Goal: Transaction & Acquisition: Book appointment/travel/reservation

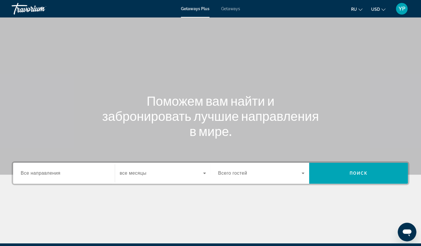
click at [49, 171] on span "Все направления" at bounding box center [41, 173] width 40 height 5
click at [49, 171] on input "Destination Все направления" at bounding box center [64, 173] width 87 height 7
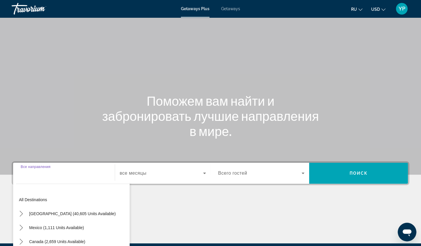
scroll to position [68, 0]
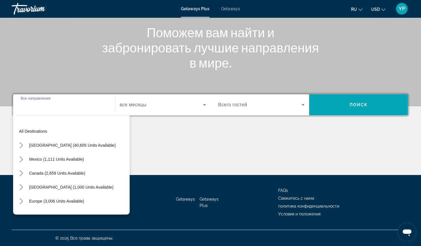
click at [49, 171] on span "Canada (2,659 units available)" at bounding box center [57, 173] width 56 height 5
type input "**********"
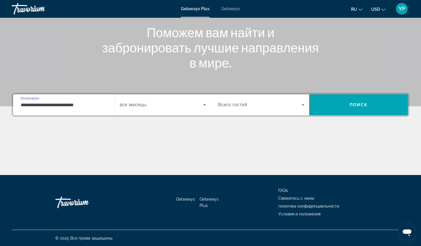
click at [202, 103] on icon "Search widget" at bounding box center [204, 104] width 7 height 7
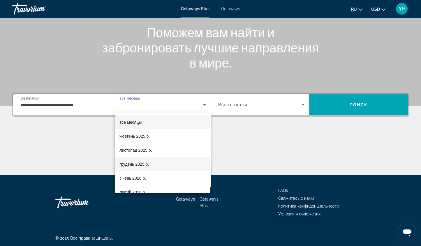
click at [148, 165] on span "грудень 2025 р." at bounding box center [133, 164] width 29 height 7
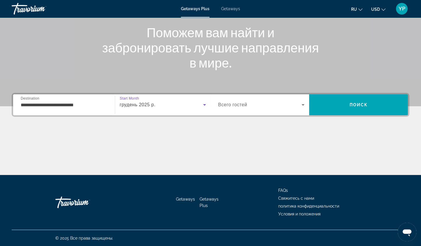
click at [305, 105] on icon "Search widget" at bounding box center [303, 104] width 7 height 7
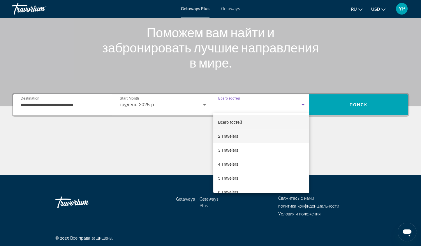
click at [238, 138] on span "2 Travelers" at bounding box center [228, 136] width 20 height 7
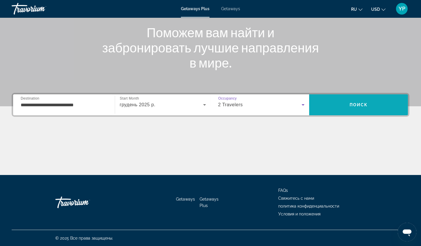
click at [349, 104] on span "Search" at bounding box center [358, 105] width 99 height 14
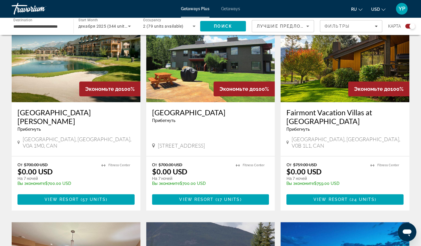
scroll to position [223, 0]
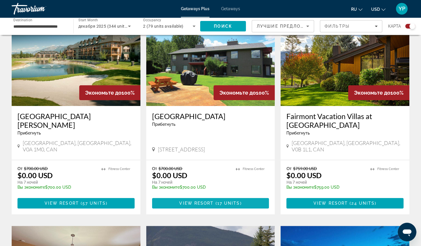
click at [239, 201] on span "17 units" at bounding box center [228, 203] width 23 height 5
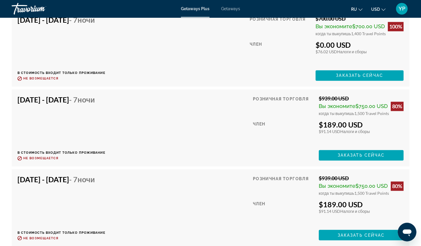
scroll to position [1172, 0]
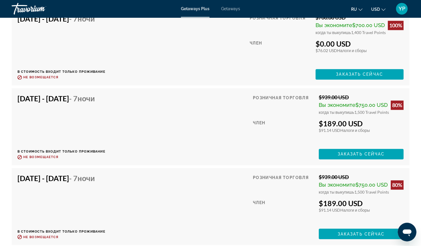
click at [377, 10] on span "USD" at bounding box center [375, 9] width 9 height 5
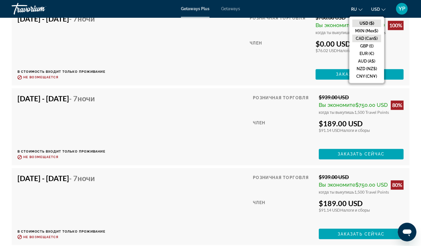
click at [370, 41] on button "CAD (Can$)" at bounding box center [366, 39] width 29 height 8
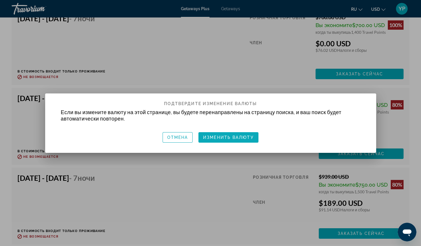
click at [242, 135] on span "Изменить валюту" at bounding box center [228, 137] width 51 height 5
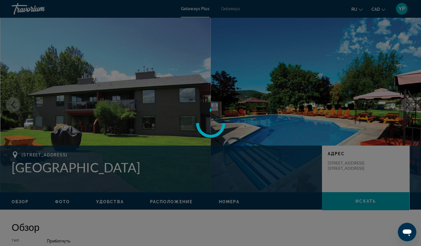
scroll to position [1172, 0]
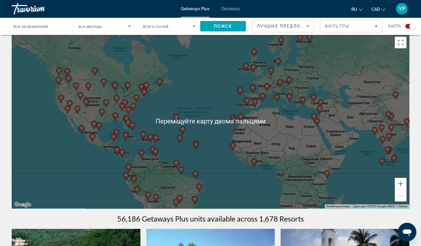
scroll to position [15, 0]
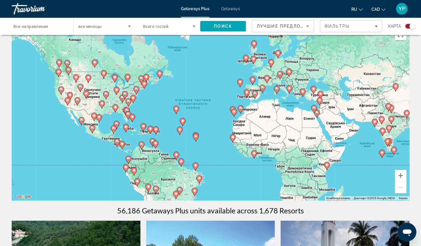
click at [232, 10] on span "Getaways" at bounding box center [230, 8] width 19 height 5
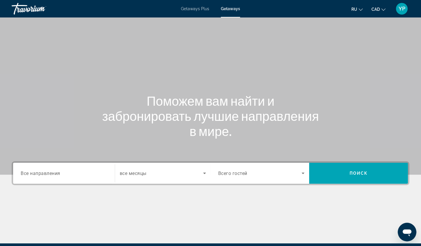
click at [57, 174] on span "Все направления" at bounding box center [41, 173] width 40 height 6
click at [57, 174] on input "Destination Все направления" at bounding box center [64, 173] width 87 height 7
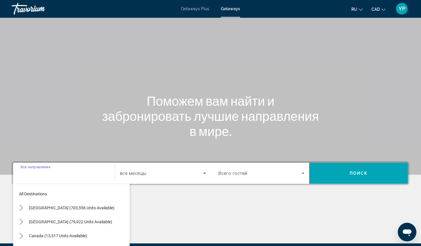
scroll to position [68, 0]
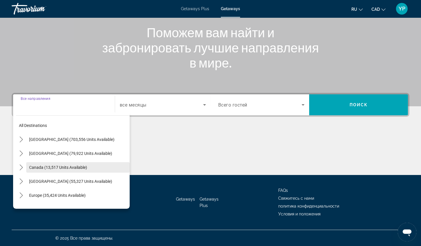
click at [57, 167] on span "Canada (13,517 units available)" at bounding box center [58, 167] width 58 height 5
type input "**********"
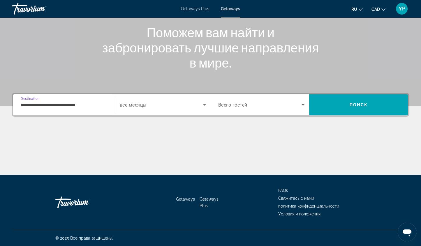
click at [175, 105] on span "Search widget" at bounding box center [161, 104] width 83 height 7
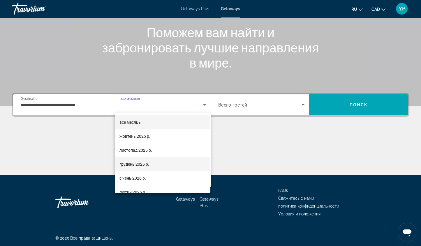
click at [147, 163] on span "грудень 2025 р." at bounding box center [134, 164] width 30 height 7
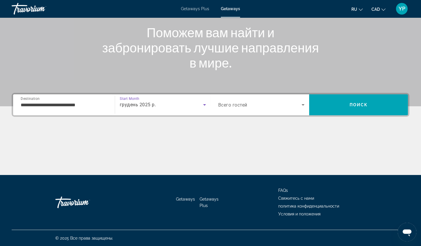
click at [304, 103] on icon "Search widget" at bounding box center [303, 104] width 7 height 7
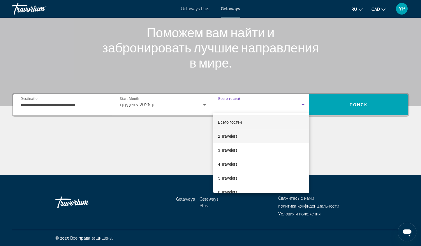
click at [241, 137] on mat-option "2 Travelers" at bounding box center [261, 136] width 96 height 14
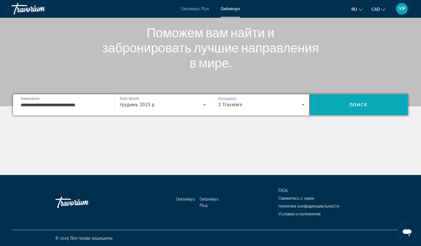
click at [374, 102] on span "Search" at bounding box center [358, 105] width 99 height 14
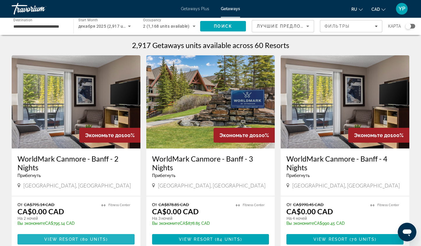
click at [91, 240] on span "80 units" at bounding box center [94, 239] width 24 height 5
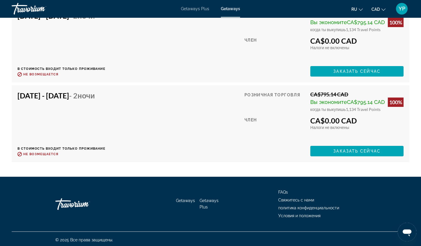
scroll to position [2818, 0]
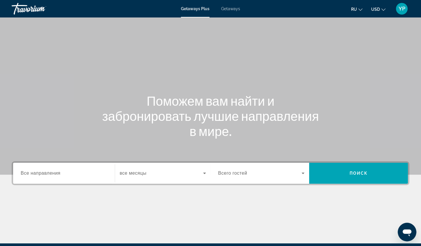
click at [381, 10] on icon "Change currency" at bounding box center [383, 10] width 4 height 4
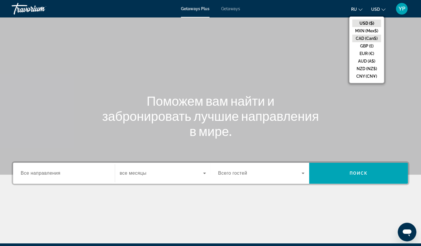
click at [365, 38] on button "CAD (Can$)" at bounding box center [366, 39] width 29 height 8
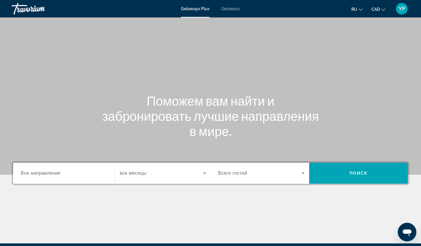
click at [54, 170] on div "Destination Все направления" at bounding box center [64, 173] width 87 height 17
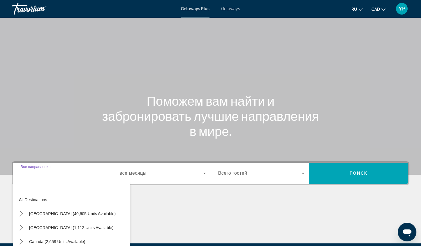
scroll to position [68, 0]
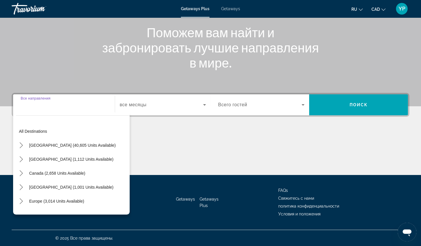
click at [54, 170] on span "Select destination: Canada (2,658 units available)" at bounding box center [57, 173] width 62 height 14
type input "**********"
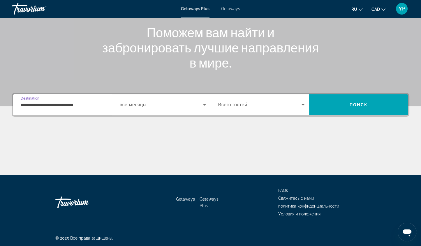
click at [166, 104] on span "Search widget" at bounding box center [161, 104] width 83 height 7
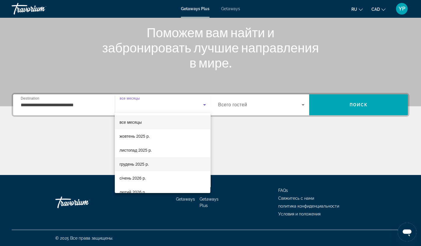
click at [135, 167] on span "грудень 2025 р." at bounding box center [133, 164] width 29 height 7
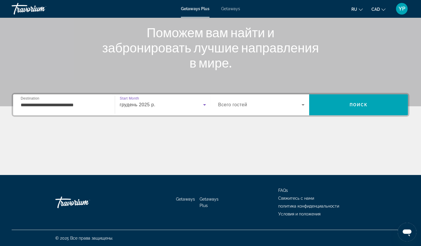
click at [235, 107] on span "Всего гостей" at bounding box center [232, 104] width 29 height 5
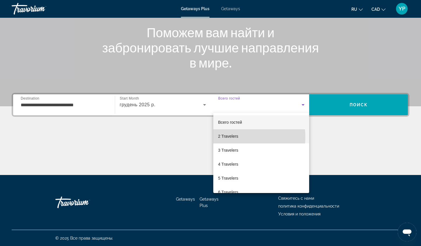
click at [227, 137] on span "2 Travelers" at bounding box center [228, 136] width 20 height 7
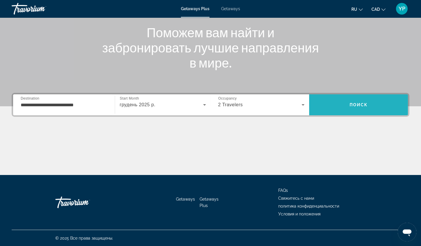
click at [350, 103] on span "Поиск" at bounding box center [358, 105] width 18 height 5
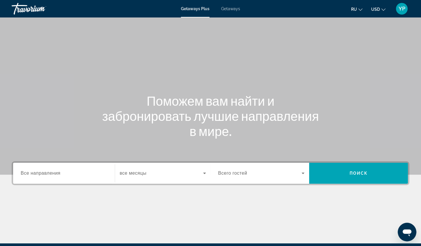
click at [384, 10] on icon "Change currency" at bounding box center [383, 10] width 4 height 4
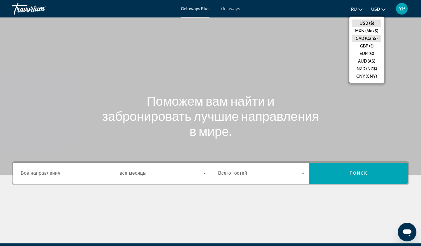
click at [374, 39] on button "CAD (Can$)" at bounding box center [366, 39] width 29 height 8
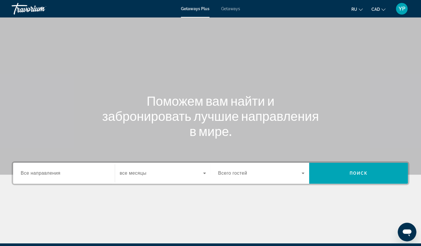
click at [58, 173] on span "Все направления" at bounding box center [41, 173] width 40 height 5
click at [58, 173] on input "Destination Все направления" at bounding box center [64, 173] width 87 height 7
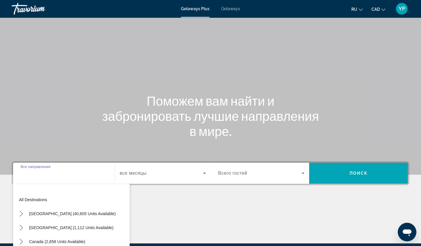
scroll to position [68, 0]
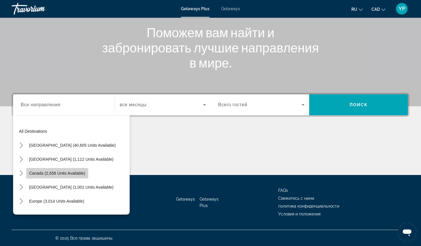
click at [58, 173] on span "Canada (2,658 units available)" at bounding box center [57, 173] width 56 height 5
type input "**********"
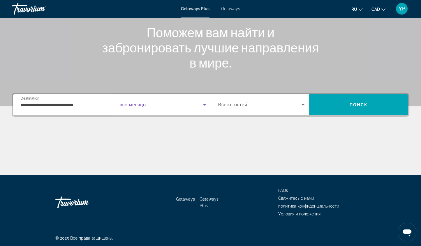
click at [200, 103] on span "Search widget" at bounding box center [161, 104] width 83 height 7
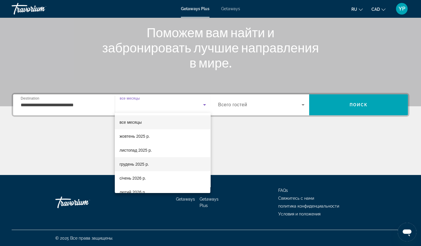
click at [145, 166] on span "грудень 2025 р." at bounding box center [133, 164] width 29 height 7
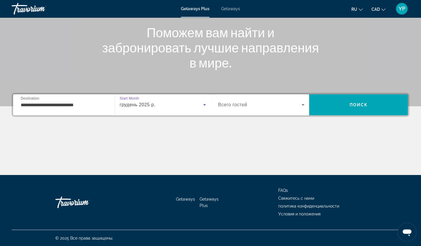
click at [241, 103] on span "Всего гостей" at bounding box center [232, 104] width 29 height 5
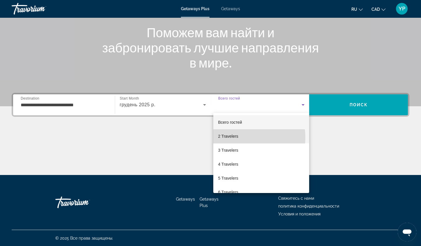
click at [234, 138] on span "2 Travelers" at bounding box center [228, 136] width 20 height 7
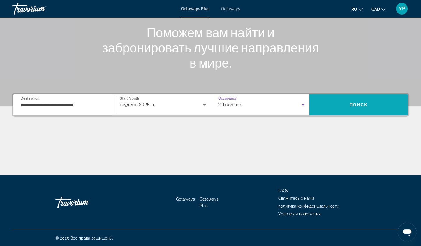
click at [346, 101] on span "Search" at bounding box center [358, 105] width 99 height 14
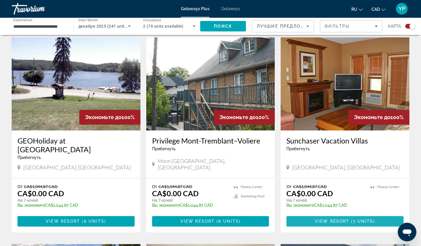
scroll to position [438, 0]
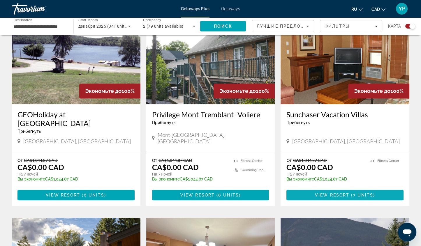
click at [376, 188] on span "Main content" at bounding box center [344, 195] width 117 height 14
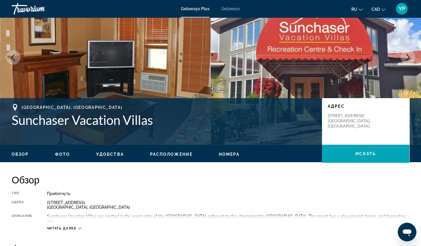
scroll to position [47, 0]
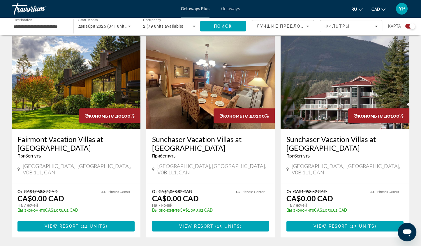
scroll to position [620, 0]
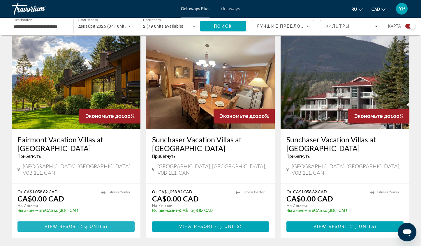
click at [86, 224] on span "24 units" at bounding box center [93, 226] width 23 height 5
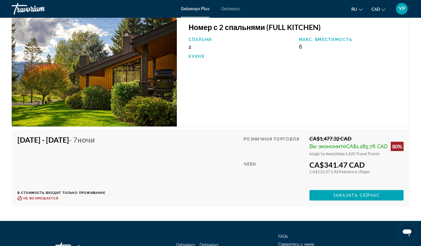
scroll to position [2163, 0]
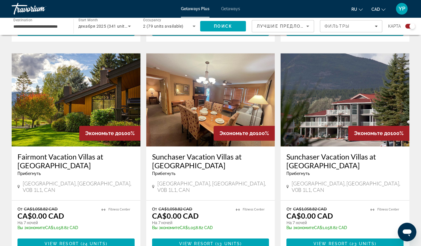
scroll to position [602, 0]
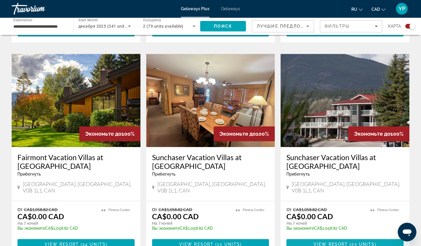
click at [341, 242] on span "View Resort" at bounding box center [331, 244] width 34 height 5
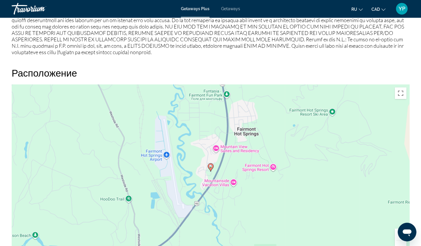
scroll to position [699, 0]
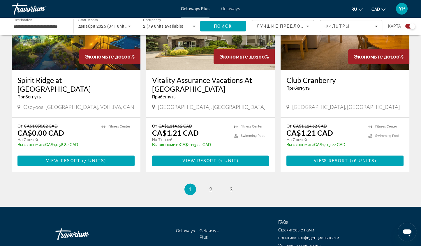
scroll to position [888, 0]
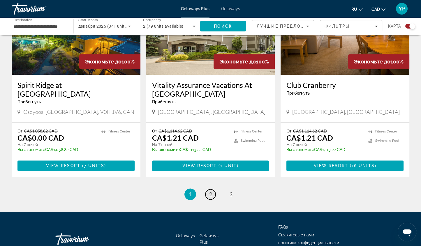
click at [211, 191] on span "2" at bounding box center [210, 194] width 3 height 6
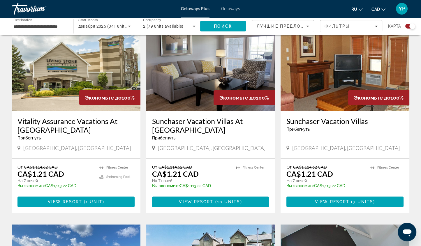
scroll to position [221, 0]
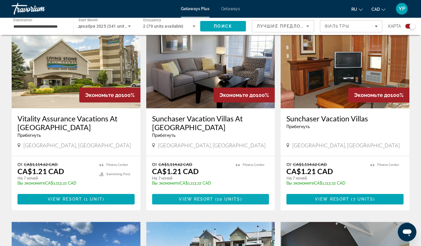
click at [197, 198] on span "View Resort" at bounding box center [196, 199] width 34 height 5
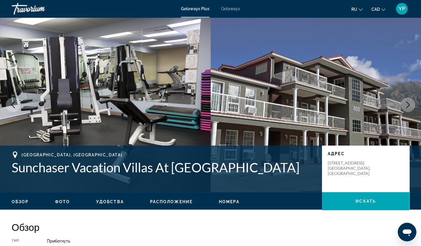
click at [229, 7] on span "Getaways" at bounding box center [230, 8] width 19 height 5
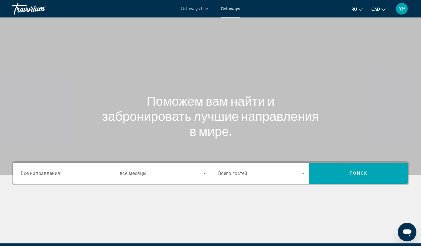
click at [42, 174] on span "Все направления" at bounding box center [41, 173] width 40 height 6
click at [42, 174] on input "Destination Все направления" at bounding box center [64, 173] width 87 height 7
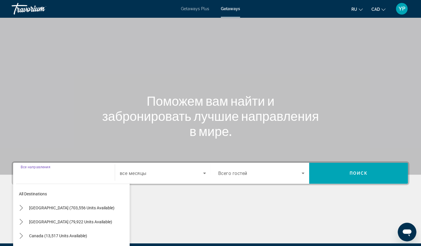
scroll to position [68, 0]
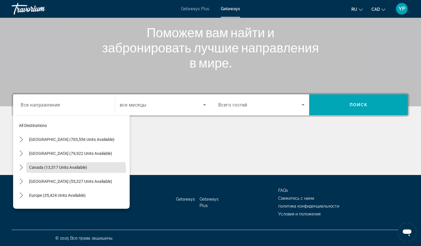
click at [42, 174] on span "Select destination: Canada (13,517 units available)" at bounding box center [77, 168] width 103 height 14
type input "**********"
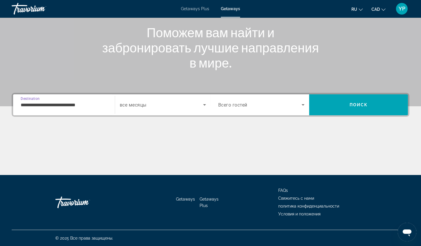
click at [202, 102] on icon "Search widget" at bounding box center [204, 104] width 7 height 7
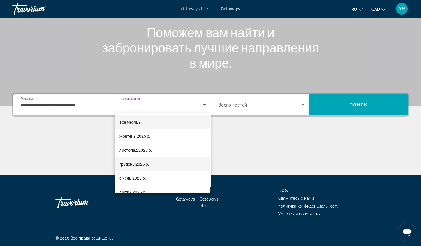
click at [145, 164] on span "грудень 2025 р." at bounding box center [134, 164] width 30 height 7
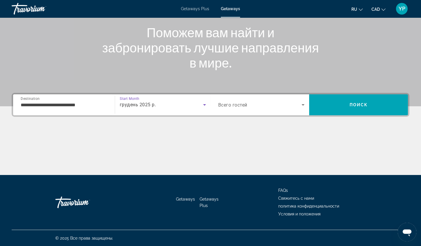
click at [285, 101] on span "Search widget" at bounding box center [260, 104] width 84 height 7
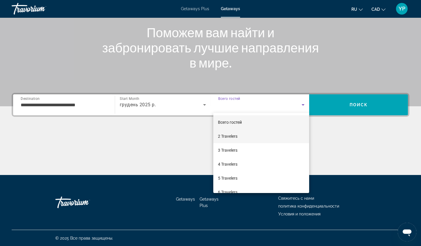
click at [231, 136] on span "2 Travelers" at bounding box center [228, 136] width 20 height 7
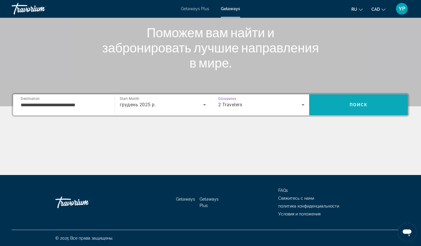
click at [359, 109] on span "Search" at bounding box center [358, 105] width 99 height 14
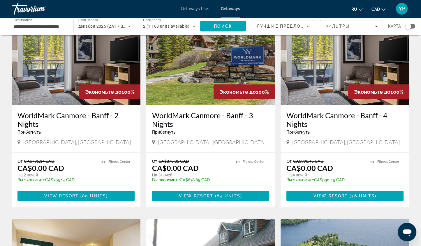
scroll to position [44, 0]
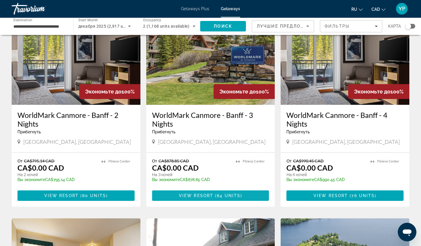
click at [206, 193] on span "View Resort" at bounding box center [196, 195] width 34 height 5
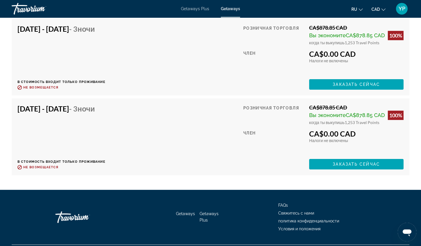
scroll to position [2892, 0]
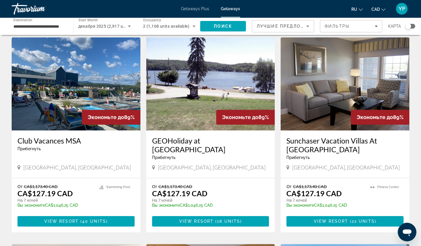
scroll to position [432, 0]
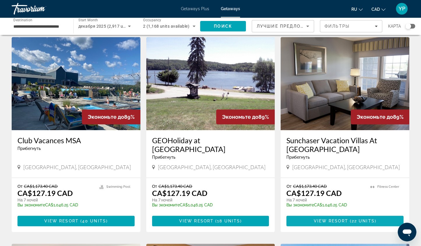
click at [361, 219] on span "22 units" at bounding box center [363, 221] width 23 height 5
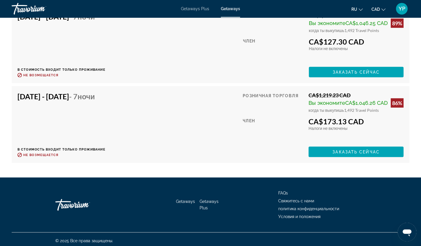
scroll to position [1507, 0]
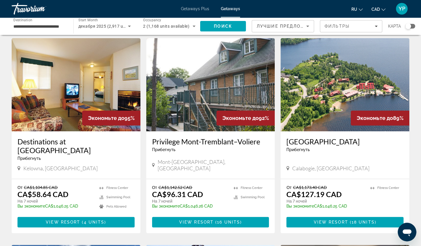
scroll to position [226, 0]
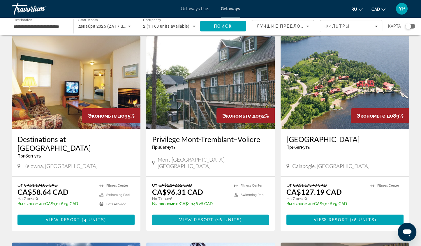
click at [226, 218] on span "16 units" at bounding box center [228, 220] width 23 height 5
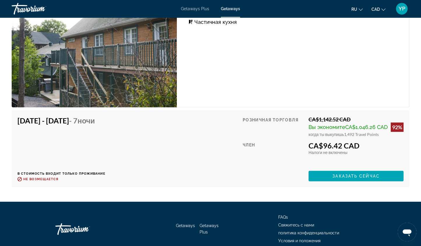
scroll to position [2265, 0]
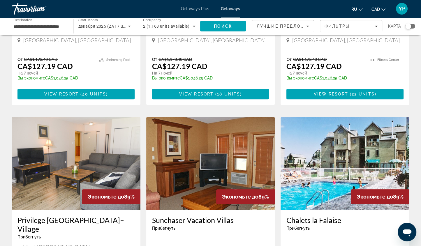
scroll to position [548, 0]
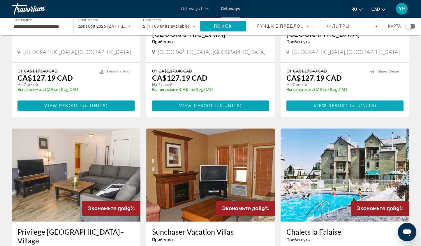
click at [355, 99] on span "Main content" at bounding box center [344, 106] width 117 height 14
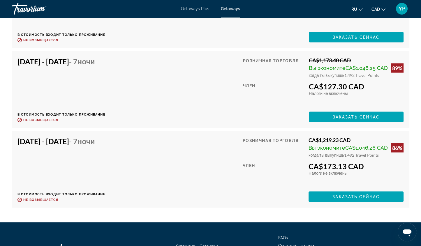
scroll to position [1480, 0]
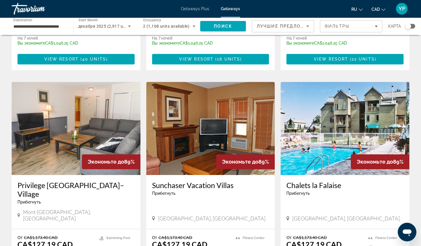
scroll to position [629, 0]
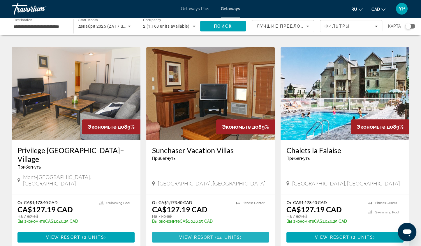
click at [206, 235] on span "View Resort" at bounding box center [196, 237] width 34 height 5
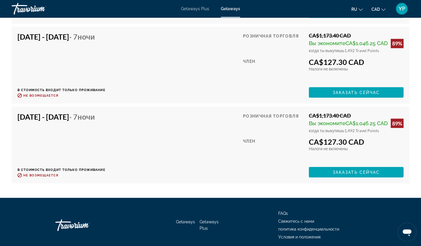
scroll to position [1335, 0]
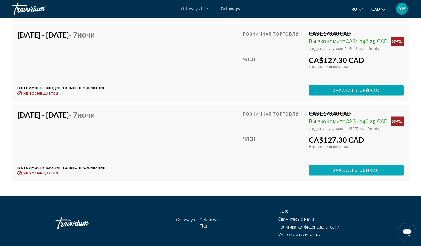
click at [340, 163] on span "Main content" at bounding box center [356, 170] width 95 height 14
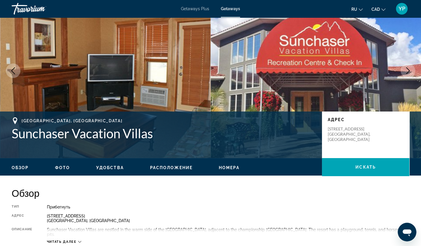
scroll to position [34, 0]
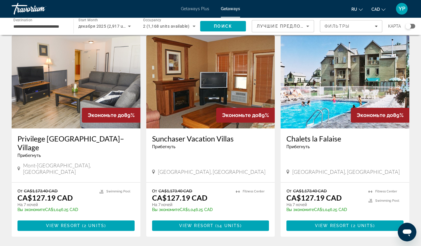
scroll to position [687, 0]
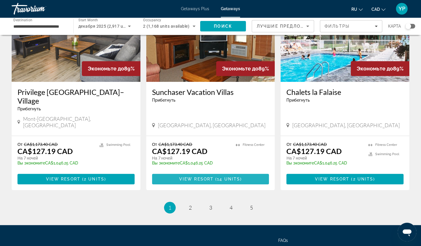
click at [208, 177] on span "View Resort" at bounding box center [196, 179] width 34 height 5
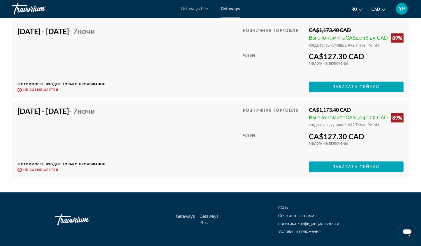
scroll to position [1247, 0]
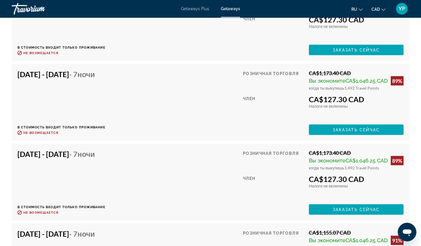
scroll to position [1363, 0]
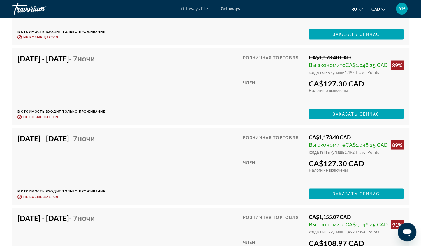
scroll to position [1402, 0]
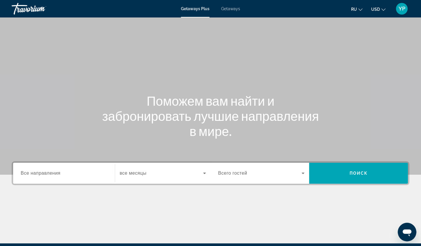
click at [61, 170] on input "Destination Все направления" at bounding box center [64, 173] width 87 height 7
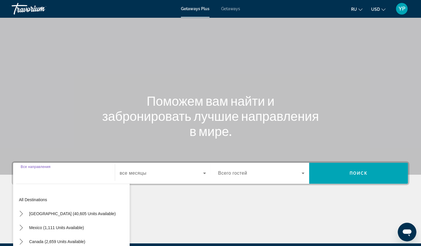
scroll to position [68, 0]
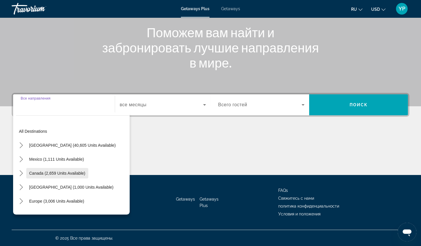
click at [62, 171] on span "Canada (2,659 units available)" at bounding box center [57, 173] width 56 height 5
type input "**********"
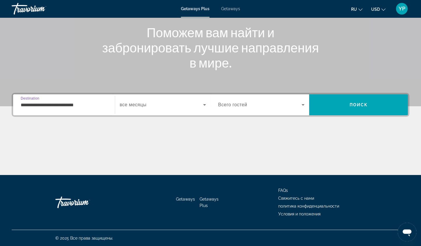
click at [187, 107] on span "Search widget" at bounding box center [161, 104] width 83 height 7
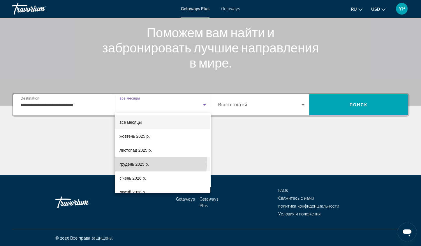
click at [148, 161] on span "грудень 2025 р." at bounding box center [133, 164] width 29 height 7
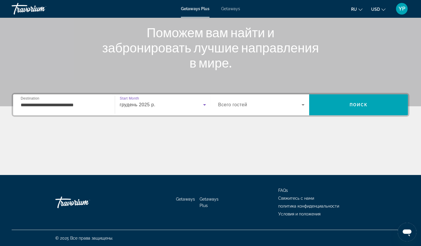
click at [244, 105] on span "Всего гостей" at bounding box center [232, 104] width 29 height 5
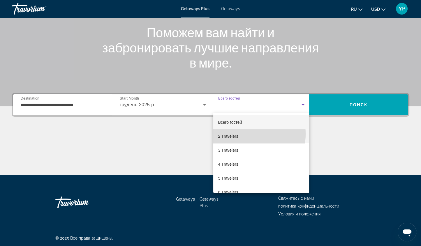
click at [238, 134] on mat-option "2 Travelers" at bounding box center [261, 136] width 96 height 14
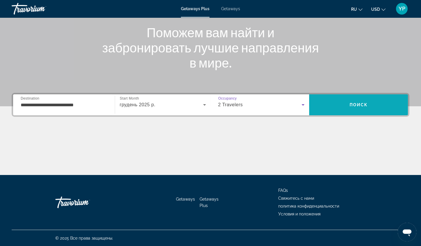
click at [366, 105] on span "Поиск" at bounding box center [358, 105] width 18 height 5
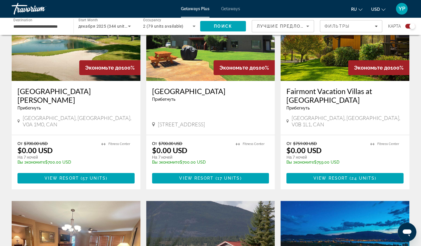
scroll to position [249, 0]
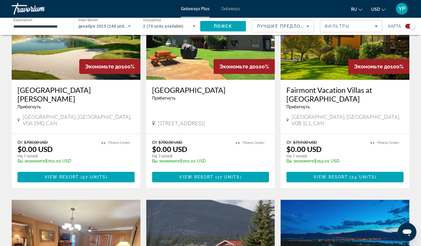
click at [383, 11] on button "USD USD ($) MXN (Mex$) CAD (Can$) GBP (£) EUR (€) AUD (A$) NZD (NZ$) CNY (CN¥)" at bounding box center [378, 9] width 14 height 8
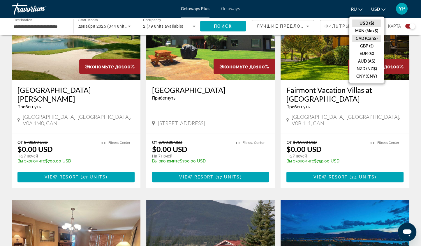
click at [371, 36] on button "CAD (Can$)" at bounding box center [366, 39] width 29 height 8
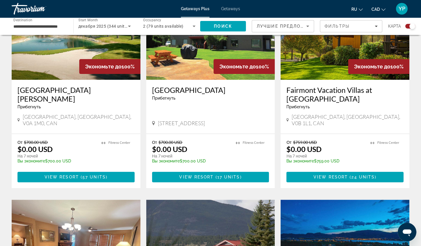
click at [203, 11] on span "Getaways Plus" at bounding box center [195, 8] width 29 height 5
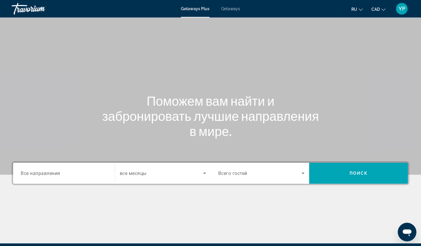
click at [49, 175] on span "Все направления" at bounding box center [41, 173] width 40 height 6
click at [49, 175] on input "Destination Все направления" at bounding box center [64, 173] width 87 height 7
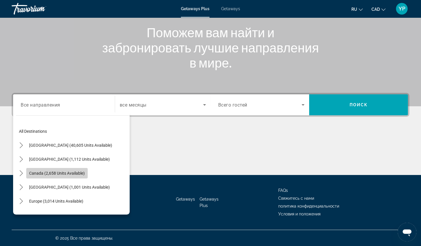
click at [64, 173] on span "Canada (2,658 units available)" at bounding box center [57, 173] width 56 height 5
type input "**********"
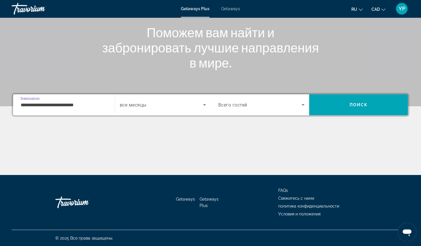
click at [150, 105] on span "Search widget" at bounding box center [161, 104] width 83 height 7
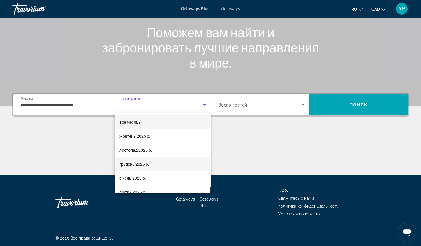
click at [149, 167] on mat-option "грудень 2025 р." at bounding box center [163, 164] width 96 height 14
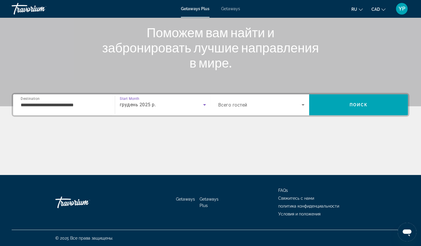
click at [235, 101] on span "Search widget" at bounding box center [260, 104] width 84 height 7
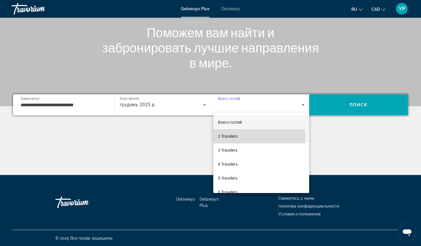
click at [240, 136] on mat-option "2 Travelers" at bounding box center [261, 136] width 96 height 14
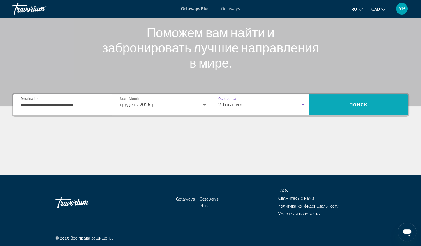
click at [356, 102] on span "Search" at bounding box center [358, 105] width 99 height 14
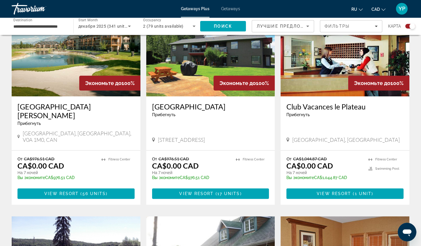
scroll to position [221, 0]
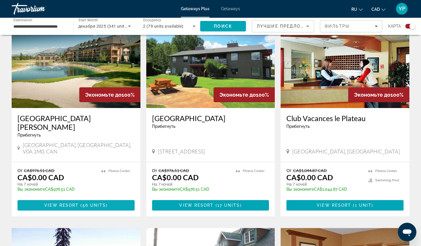
click at [93, 203] on span "56 units" at bounding box center [94, 205] width 24 height 5
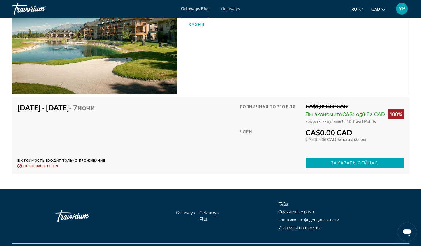
scroll to position [2773, 0]
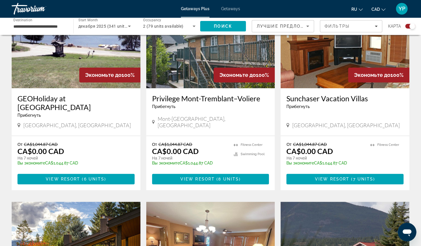
scroll to position [458, 0]
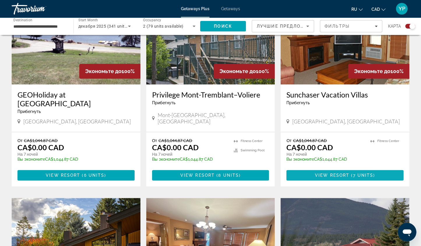
click at [337, 168] on span "Main content" at bounding box center [344, 175] width 117 height 14
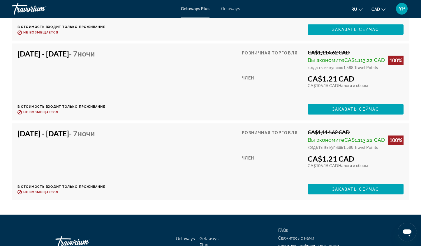
scroll to position [1231, 0]
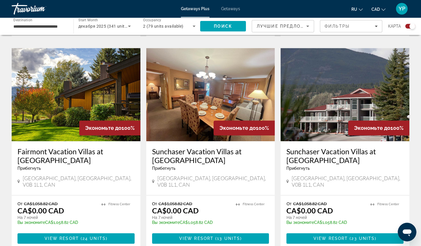
scroll to position [606, 0]
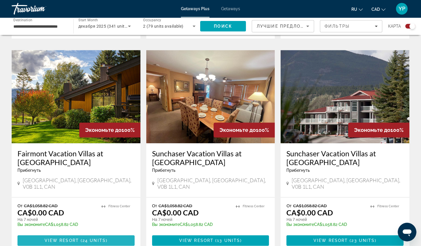
click at [57, 238] on span "View Resort" at bounding box center [62, 240] width 34 height 5
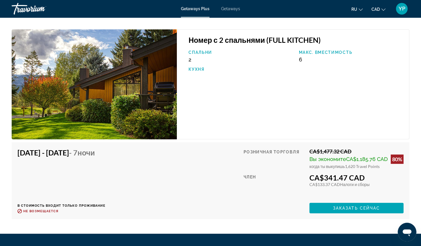
scroll to position [2153, 0]
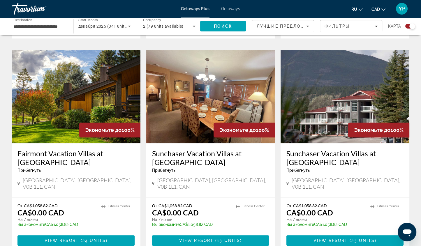
scroll to position [617, 0]
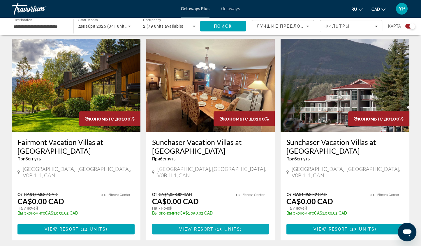
click at [222, 227] on span "13 units" at bounding box center [228, 229] width 23 height 5
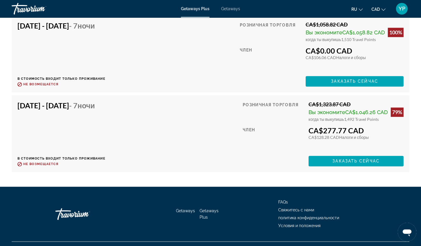
scroll to position [1093, 0]
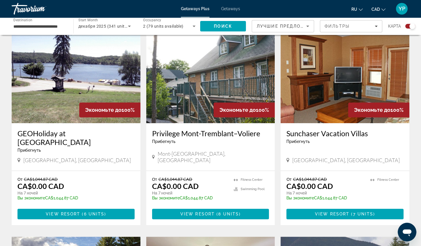
scroll to position [431, 0]
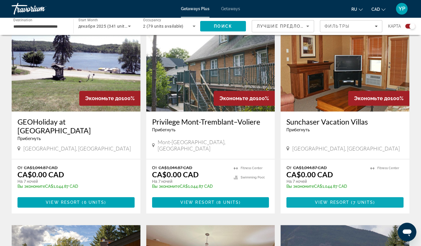
click at [353, 200] on span "7 units" at bounding box center [363, 202] width 20 height 5
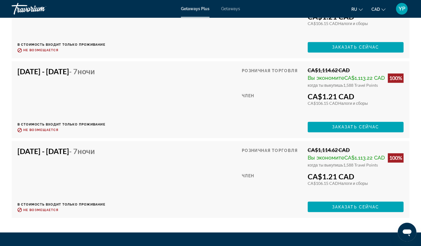
scroll to position [1201, 0]
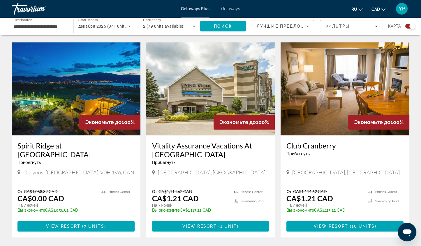
scroll to position [839, 0]
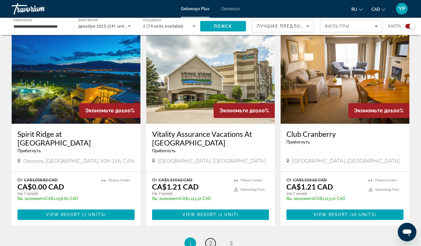
click at [210, 240] on span "2" at bounding box center [210, 243] width 3 height 6
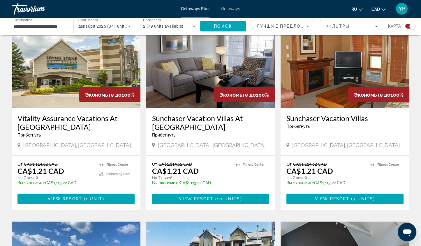
scroll to position [233, 0]
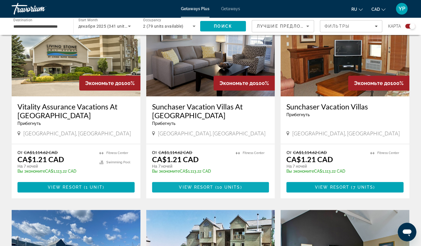
click at [200, 184] on span "Main content" at bounding box center [210, 187] width 117 height 14
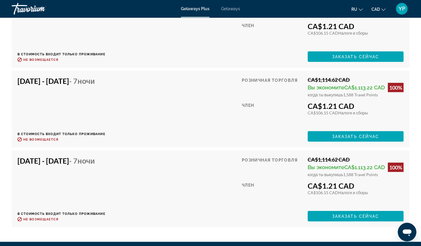
scroll to position [1375, 0]
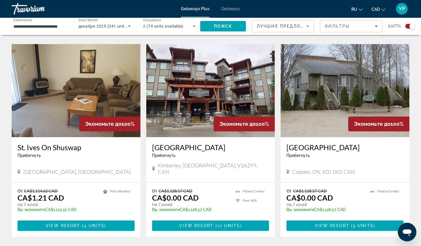
scroll to position [816, 0]
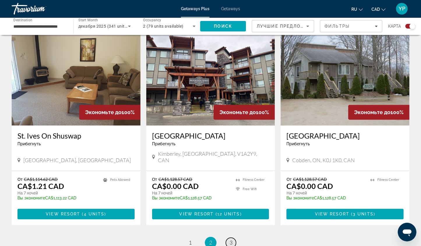
click at [230, 240] on span "3" at bounding box center [231, 243] width 3 height 6
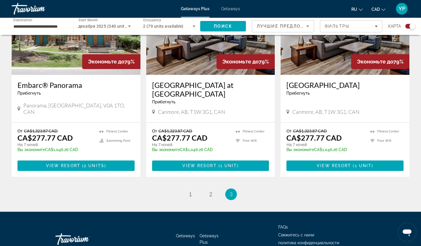
scroll to position [673, 0]
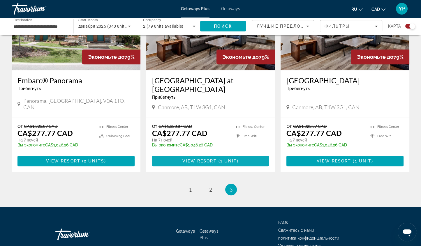
click at [225, 156] on span "Main content" at bounding box center [210, 161] width 117 height 14
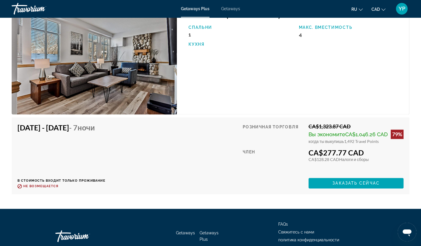
scroll to position [1000, 0]
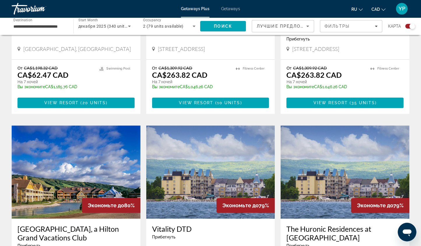
scroll to position [316, 0]
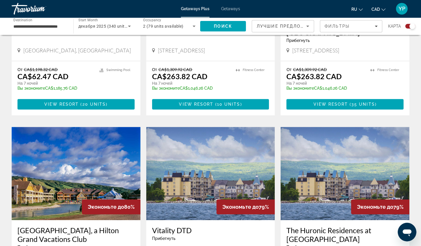
click at [232, 9] on span "Getaways" at bounding box center [230, 8] width 19 height 5
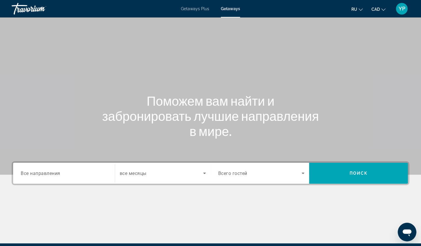
click at [41, 168] on div "Search widget" at bounding box center [64, 173] width 87 height 17
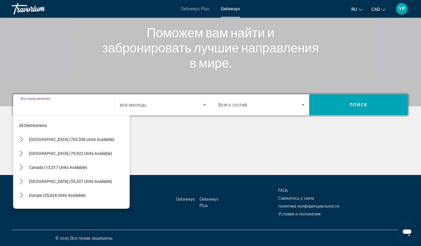
click at [41, 168] on span "Canada (13,517 units available)" at bounding box center [58, 167] width 58 height 5
type input "**********"
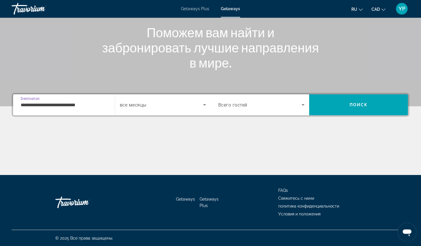
click at [175, 110] on div "Search widget" at bounding box center [163, 105] width 86 height 16
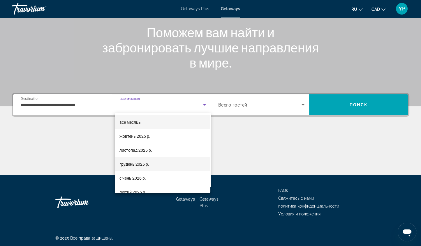
click at [152, 163] on mat-option "грудень 2025 р." at bounding box center [163, 164] width 96 height 14
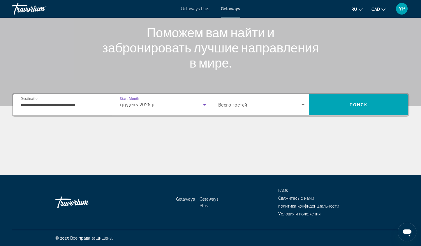
click at [240, 103] on span "Всего гостей" at bounding box center [232, 105] width 29 height 6
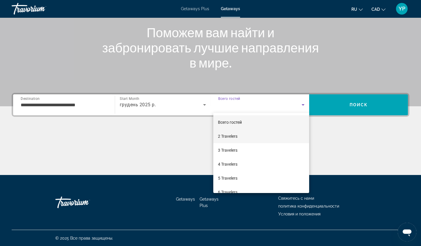
click at [237, 136] on span "2 Travelers" at bounding box center [228, 136] width 20 height 7
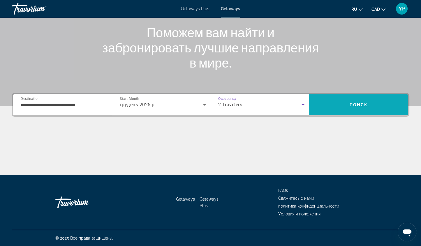
click at [360, 105] on span "Поиск" at bounding box center [358, 105] width 18 height 5
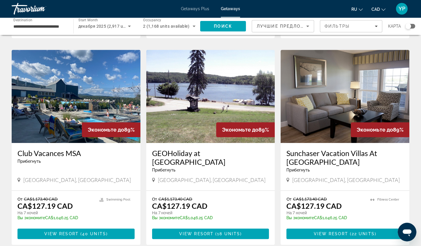
scroll to position [431, 0]
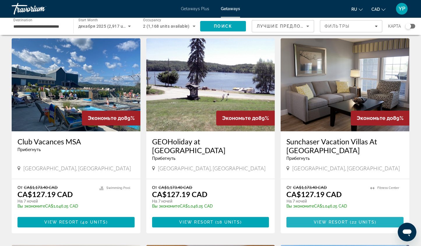
click at [327, 220] on span "View Resort" at bounding box center [331, 222] width 34 height 5
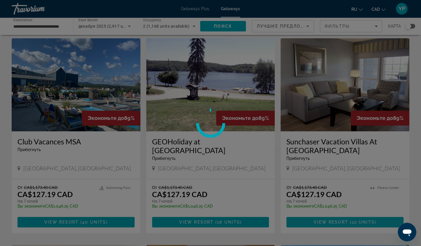
click at [327, 212] on div at bounding box center [210, 123] width 421 height 246
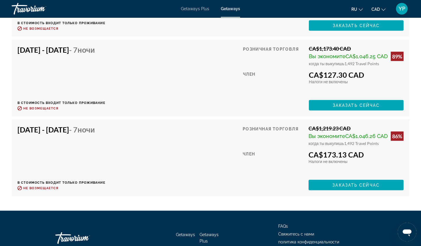
scroll to position [1492, 0]
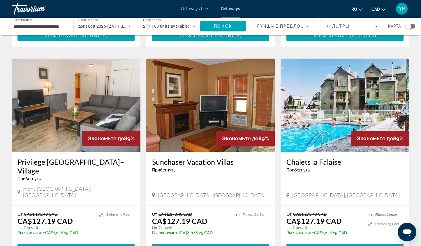
scroll to position [687, 0]
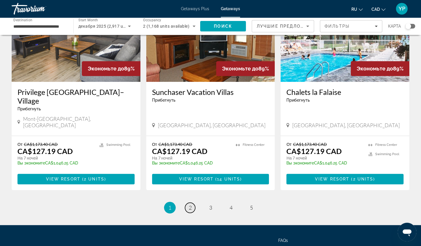
click at [191, 205] on span "2" at bounding box center [190, 208] width 3 height 6
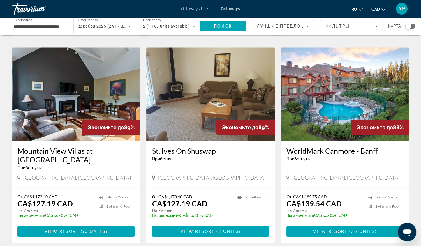
scroll to position [431, 0]
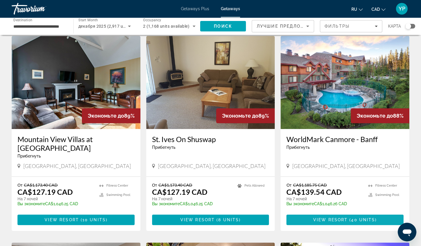
click at [311, 213] on span "Main content" at bounding box center [344, 220] width 117 height 14
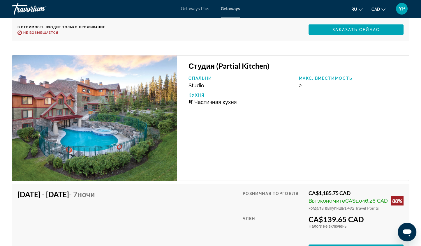
scroll to position [1981, 0]
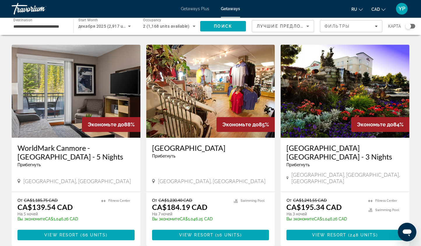
scroll to position [687, 0]
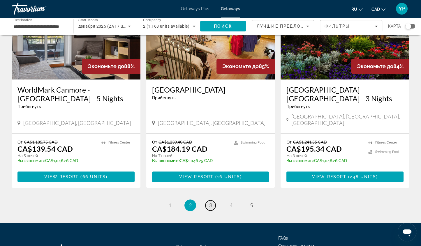
click at [208, 200] on link "page 3" at bounding box center [210, 205] width 10 height 10
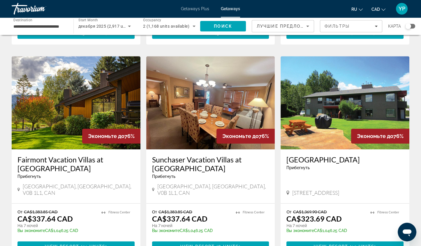
scroll to position [431, 0]
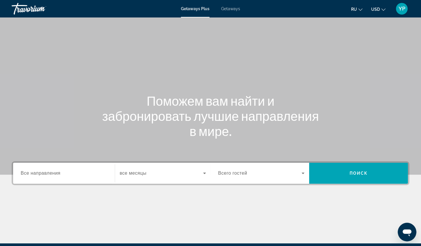
click at [383, 6] on button "USD USD ($) MXN (Mex$) CAD (Can$) GBP (£) EUR (€) AUD (A$) NZD (NZ$) CNY (CN¥)" at bounding box center [378, 9] width 14 height 8
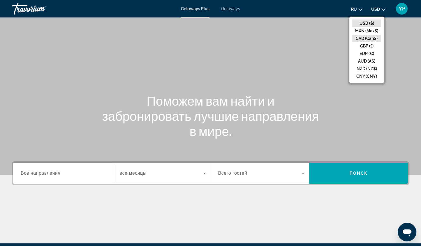
click at [370, 39] on button "CAD (Can$)" at bounding box center [366, 39] width 29 height 8
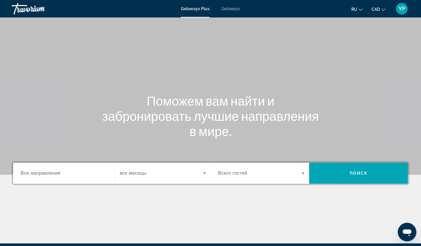
click at [37, 177] on input "Destination Все направления" at bounding box center [64, 173] width 87 height 7
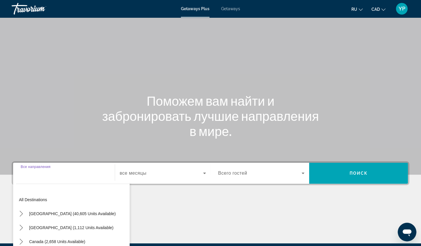
scroll to position [68, 0]
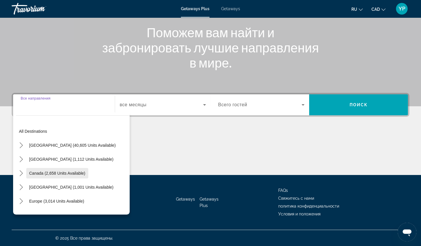
click at [38, 175] on span "Canada (2,658 units available)" at bounding box center [57, 173] width 56 height 5
type input "**********"
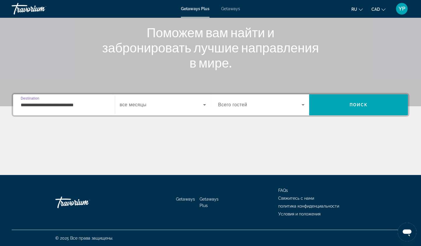
click at [147, 99] on div "Search widget" at bounding box center [163, 105] width 86 height 16
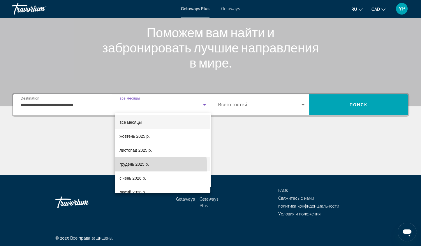
click at [135, 168] on mat-option "грудень 2025 р." at bounding box center [163, 164] width 96 height 14
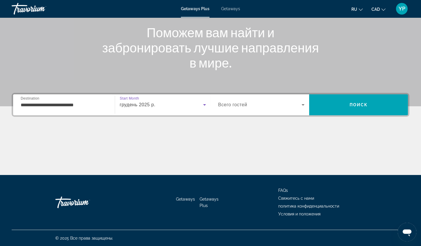
click at [298, 108] on div "Search widget" at bounding box center [261, 105] width 87 height 16
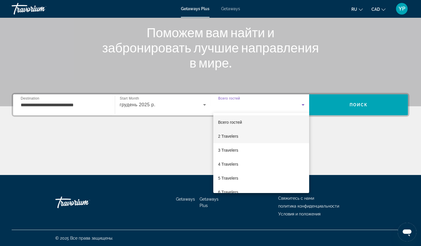
click at [237, 136] on span "2 Travelers" at bounding box center [228, 136] width 20 height 7
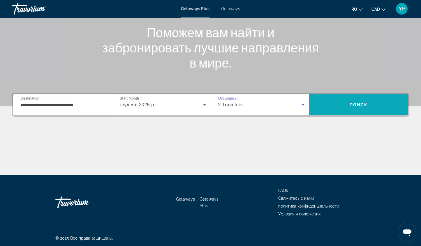
click at [348, 107] on span "Search" at bounding box center [358, 105] width 99 height 14
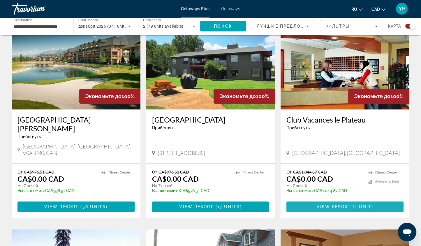
scroll to position [221, 0]
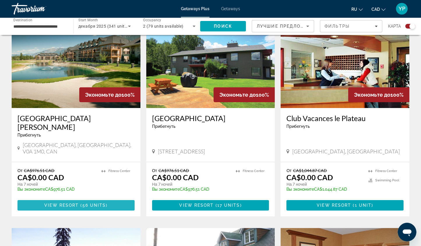
click at [91, 198] on span "Main content" at bounding box center [75, 205] width 117 height 14
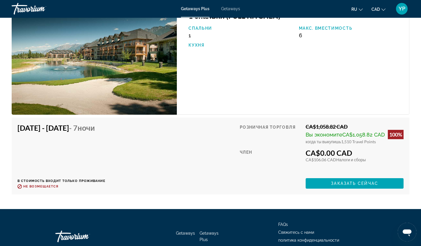
scroll to position [2753, 0]
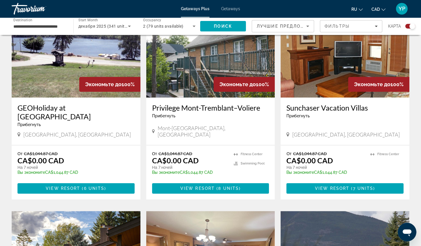
scroll to position [445, 0]
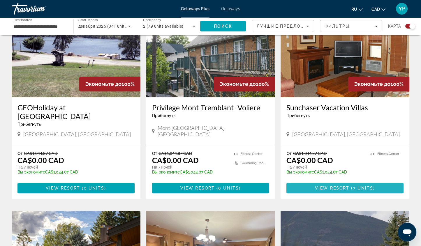
click at [333, 186] on span "View Resort" at bounding box center [332, 188] width 34 height 5
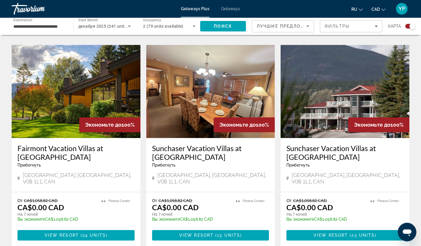
scroll to position [612, 0]
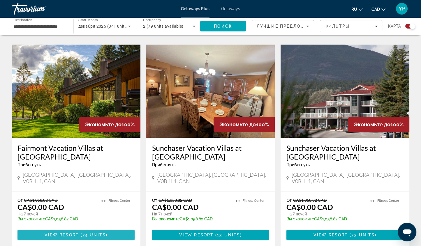
click at [99, 233] on span "24 units" at bounding box center [93, 235] width 23 height 5
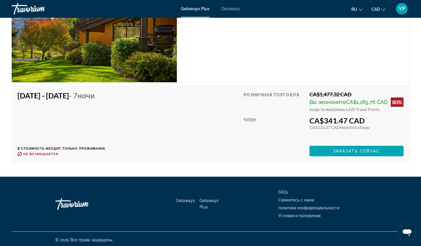
scroll to position [2216, 0]
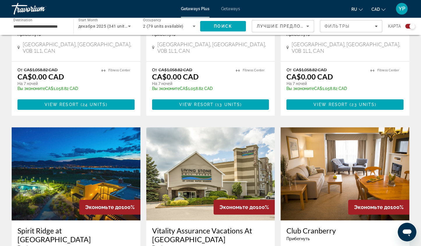
scroll to position [744, 0]
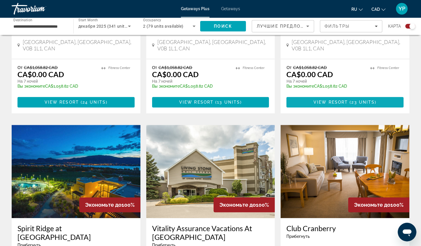
click at [366, 100] on span "23 units" at bounding box center [362, 102] width 23 height 5
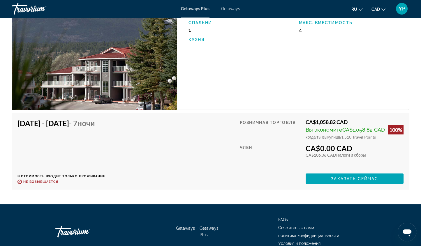
scroll to position [1680, 0]
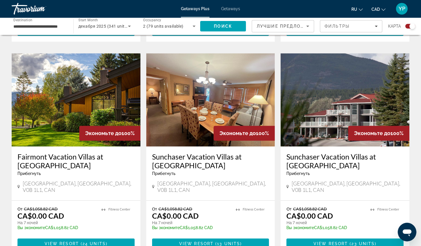
scroll to position [835, 0]
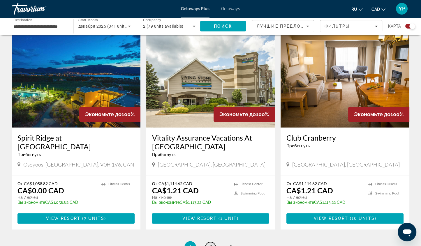
click at [210, 244] on span "2" at bounding box center [210, 247] width 3 height 6
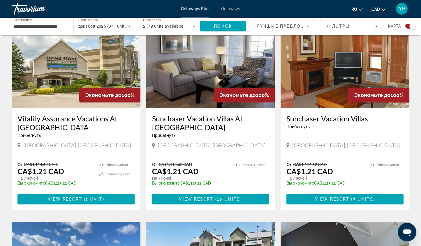
scroll to position [219, 0]
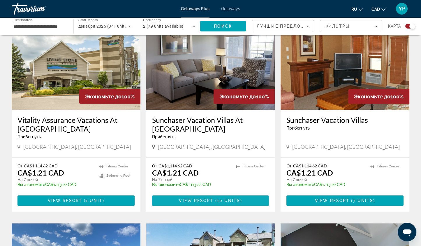
click at [235, 200] on span "10 units" at bounding box center [228, 200] width 23 height 5
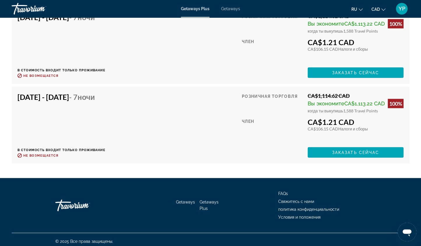
scroll to position [1426, 0]
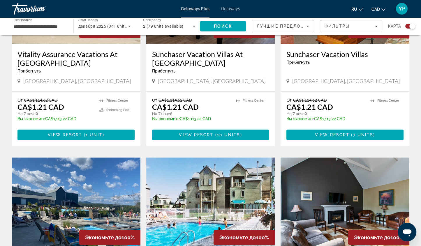
scroll to position [282, 0]
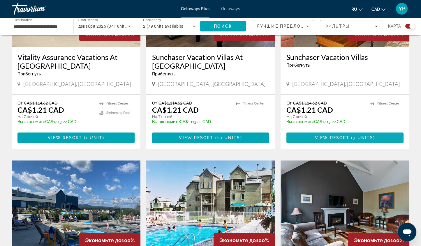
click at [375, 136] on span "Main content" at bounding box center [344, 138] width 117 height 14
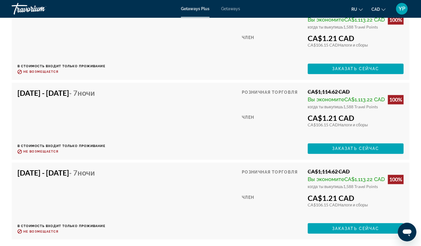
scroll to position [1184, 0]
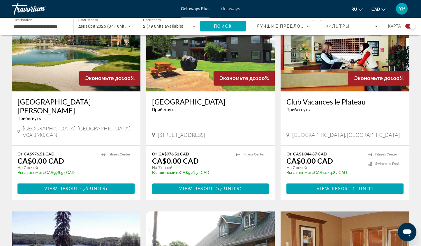
scroll to position [238, 0]
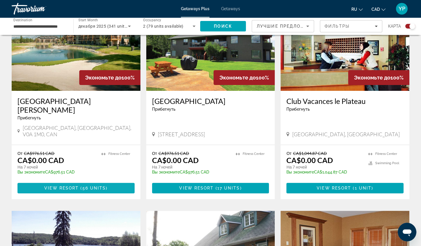
click at [74, 186] on span "View Resort" at bounding box center [61, 188] width 34 height 5
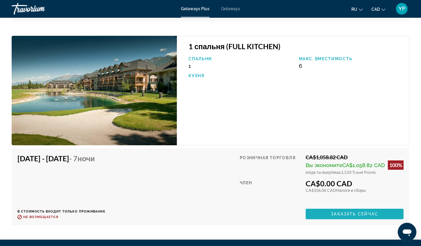
scroll to position [2775, 0]
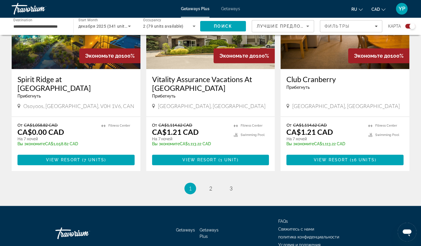
scroll to position [893, 0]
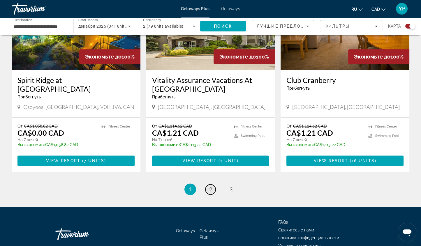
click at [214, 184] on link "page 2" at bounding box center [210, 189] width 10 height 10
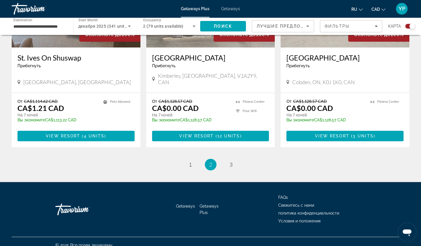
scroll to position [893, 0]
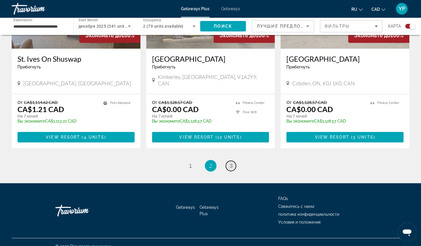
click at [232, 163] on span "3" at bounding box center [231, 166] width 3 height 6
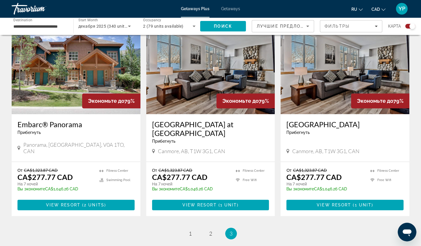
scroll to position [631, 0]
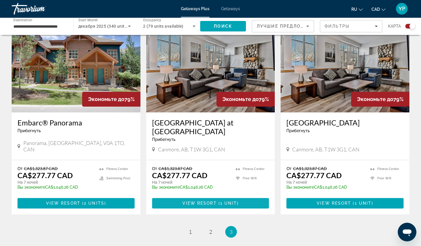
click at [233, 201] on span "1 unit" at bounding box center [228, 203] width 17 height 5
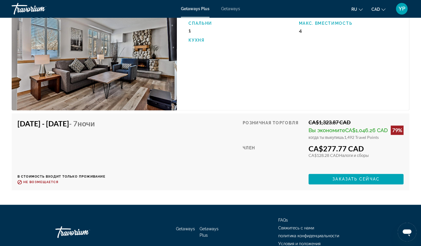
scroll to position [1011, 0]
